Goal: Check status

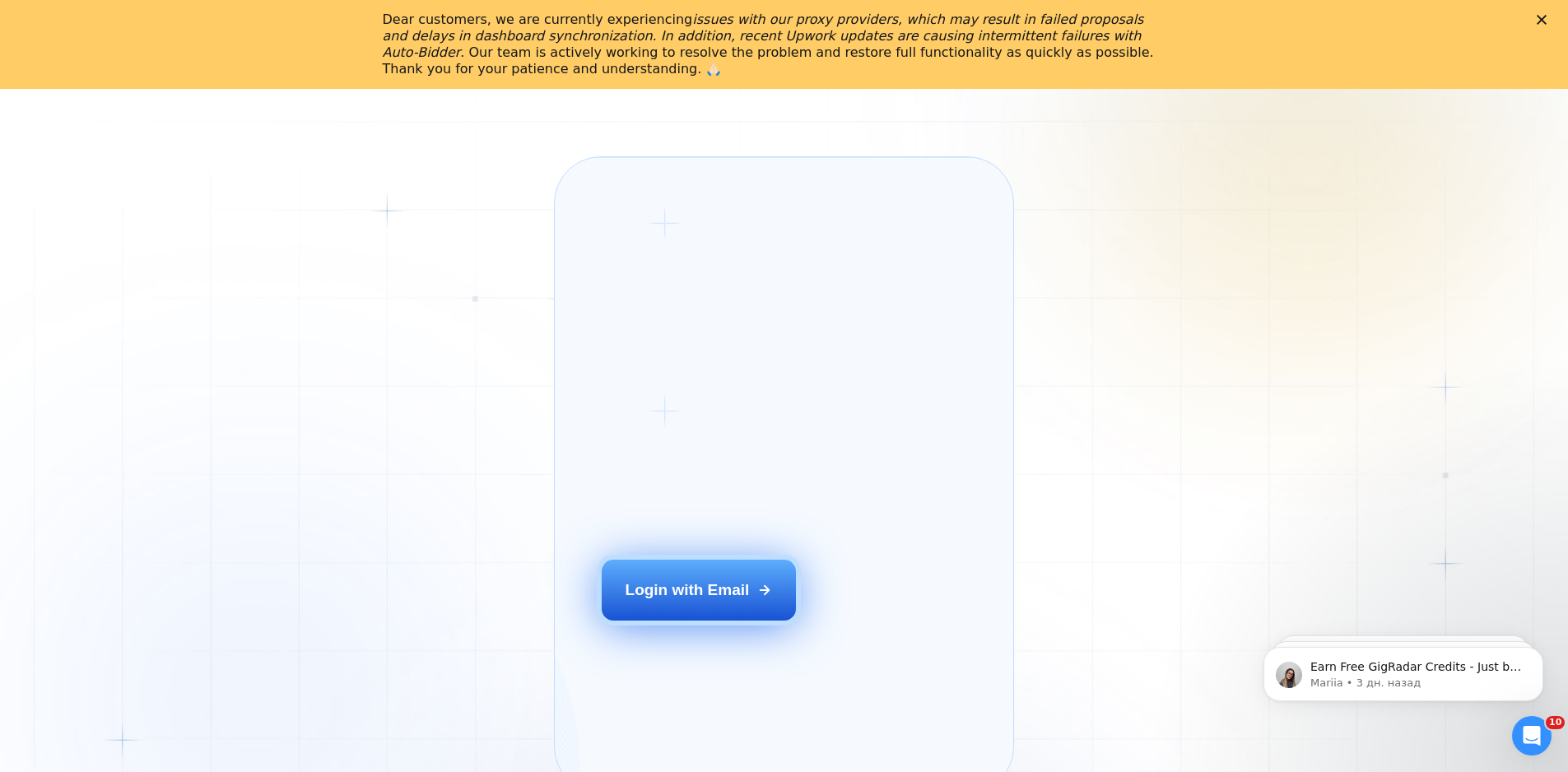
click at [693, 600] on div "Login with Email" at bounding box center [688, 590] width 124 height 21
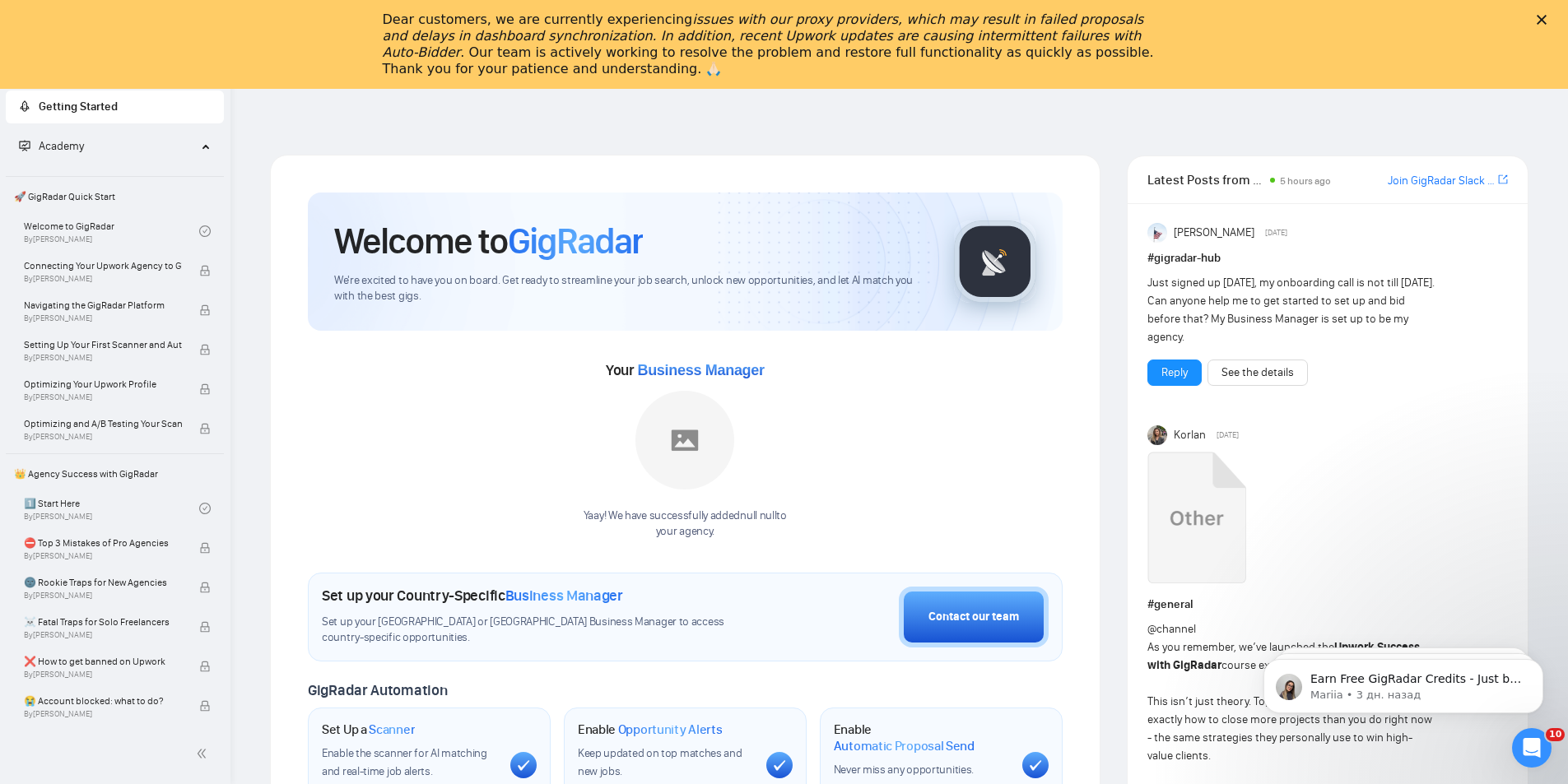
click at [1547, 16] on icon "Закрыть" at bounding box center [1541, 19] width 10 height 10
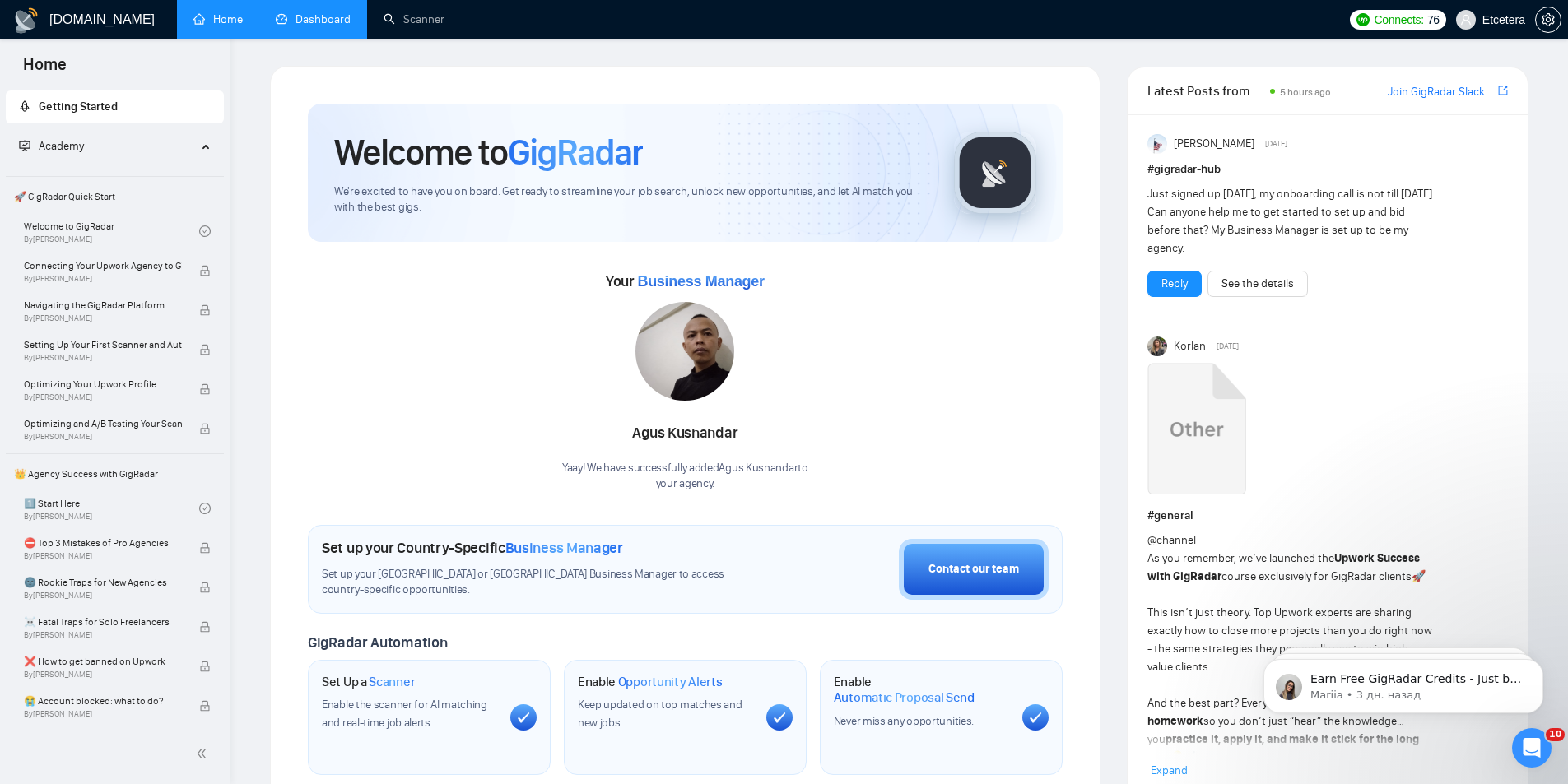
click at [322, 25] on link "Dashboard" at bounding box center [313, 19] width 75 height 14
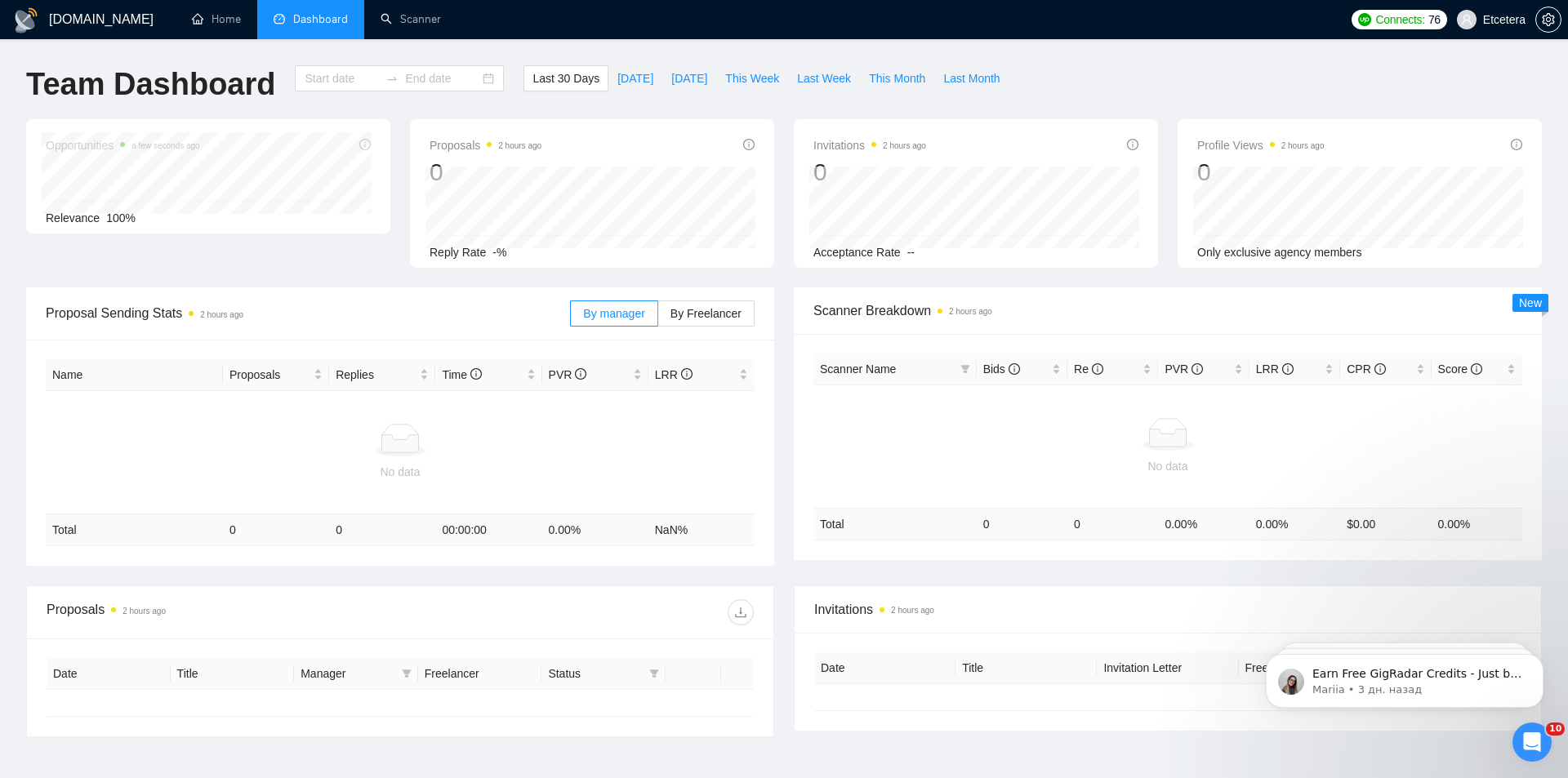
type input "2025-07-29"
type input "2025-08-28"
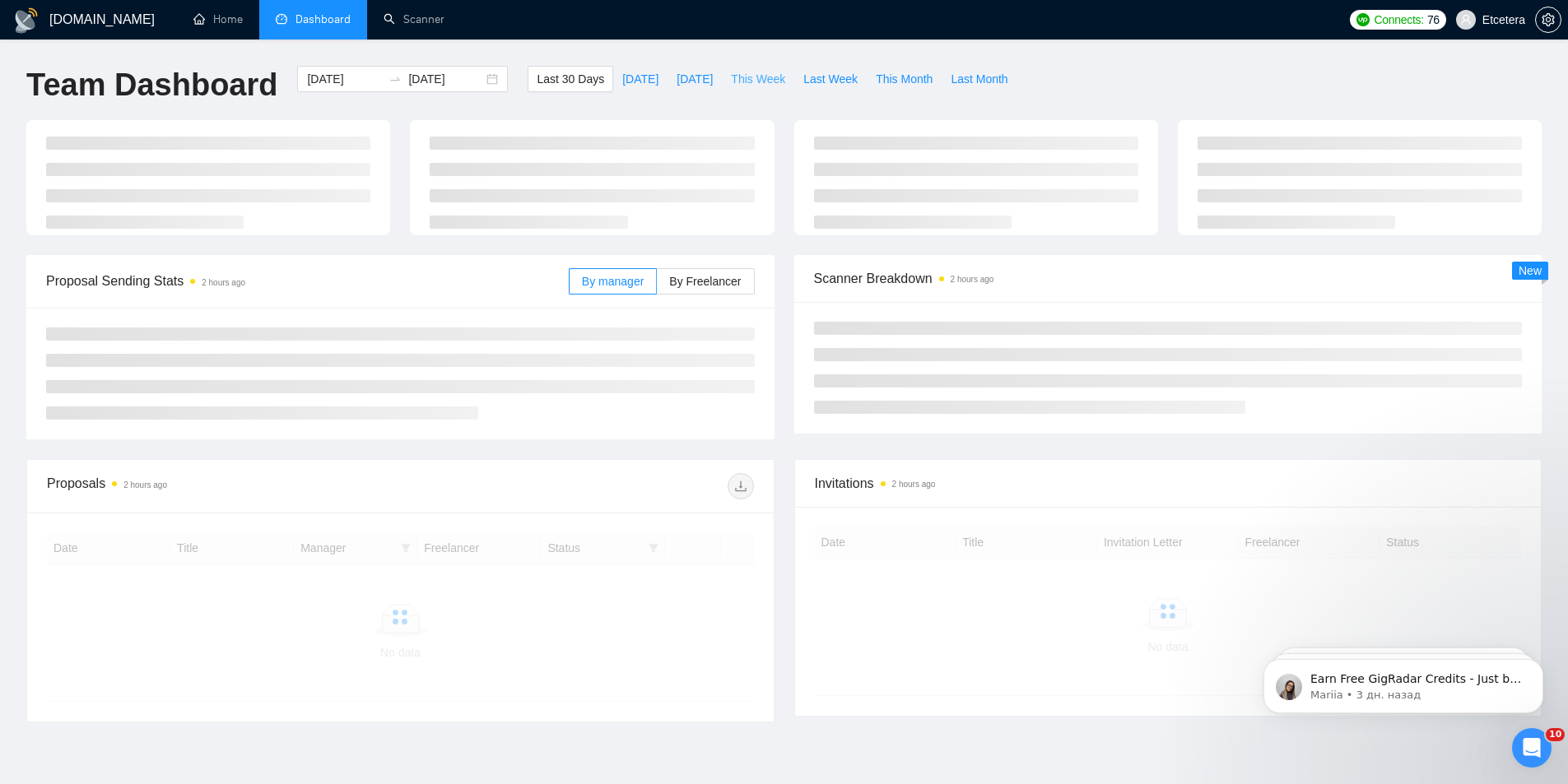
click at [752, 80] on span "This Week" at bounding box center [758, 79] width 54 height 18
type input "2025-08-25"
type input "2025-08-31"
